Goal: Navigation & Orientation: Find specific page/section

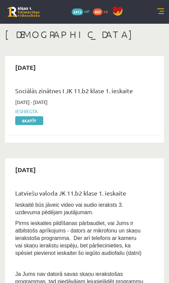
click at [155, 8] on div "0 Dāvanas 2413 mP 497 xp" at bounding box center [84, 12] width 169 height 24
click at [155, 15] on div "0 Dāvanas 2413 mP 497 xp" at bounding box center [84, 12] width 169 height 24
click at [163, 12] on link at bounding box center [160, 11] width 7 height 7
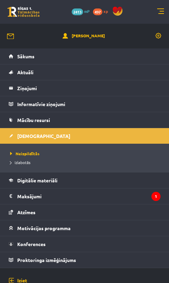
click at [30, 90] on legend "Ziņojumi 0" at bounding box center [89, 88] width 144 height 16
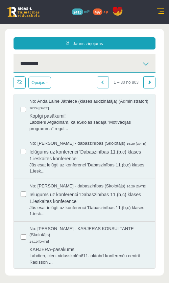
click at [128, 126] on span "Labdien! Atgādinām, ka eSkolas sadaļā "Motivācijas programma" regul..." at bounding box center [88, 125] width 119 height 13
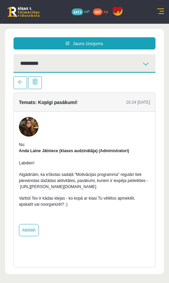
click at [20, 85] on link at bounding box center [21, 82] width 14 height 13
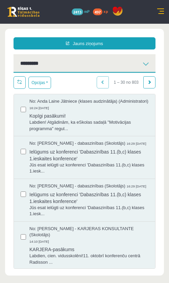
click at [161, 12] on link at bounding box center [160, 11] width 7 height 7
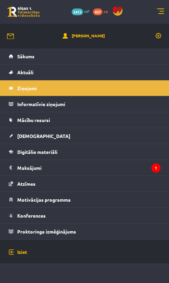
click at [64, 198] on span "Motivācijas programma" at bounding box center [43, 199] width 53 height 6
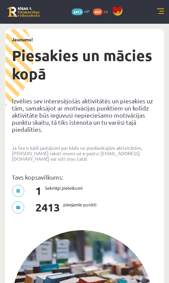
click at [164, 14] on link at bounding box center [160, 11] width 7 height 7
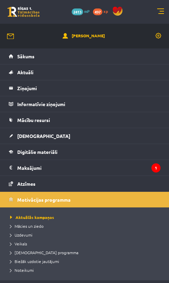
click at [40, 225] on span "Mācies un ziedo" at bounding box center [27, 225] width 34 height 5
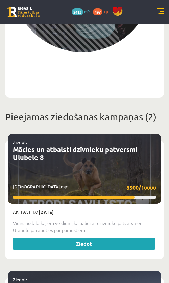
scroll to position [279, 0]
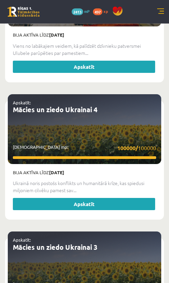
click at [161, 12] on link at bounding box center [160, 11] width 7 height 7
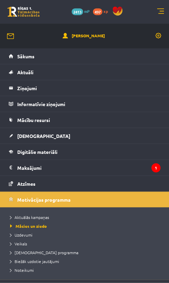
click at [30, 234] on span "Uzdevumi" at bounding box center [21, 234] width 22 height 5
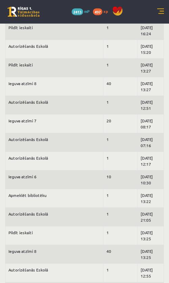
click at [166, 11] on div "0 Dāvanas 2413 mP 497 xp" at bounding box center [84, 12] width 169 height 24
click at [160, 15] on link at bounding box center [160, 11] width 7 height 7
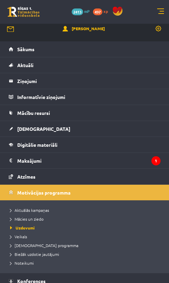
scroll to position [6, 0]
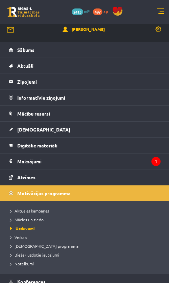
click at [30, 84] on legend "Ziņojumi 0" at bounding box center [89, 82] width 144 height 16
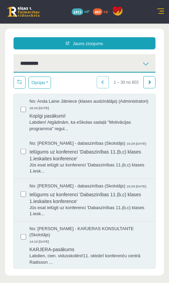
scroll to position [45, 0]
